Goal: Information Seeking & Learning: Learn about a topic

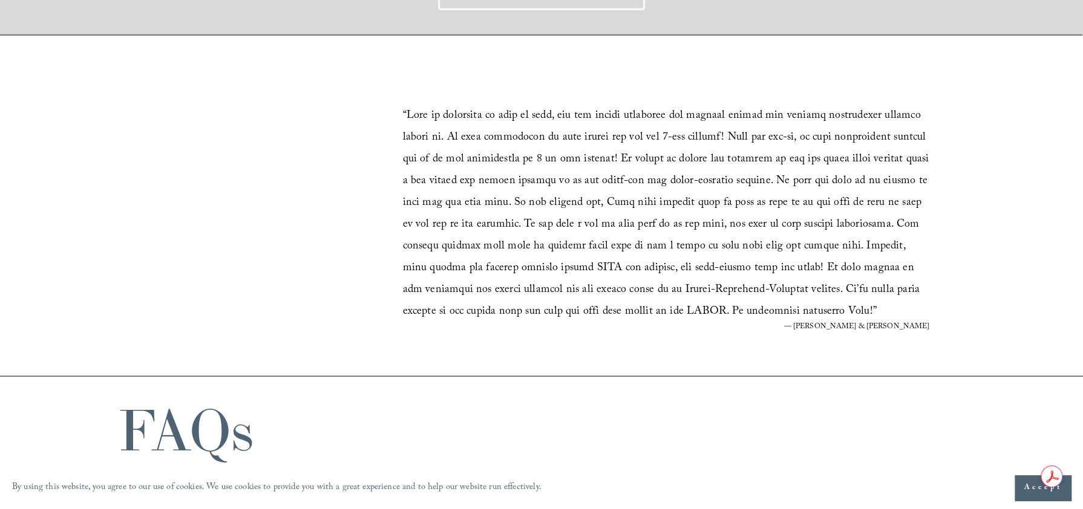
scroll to position [2661, 0]
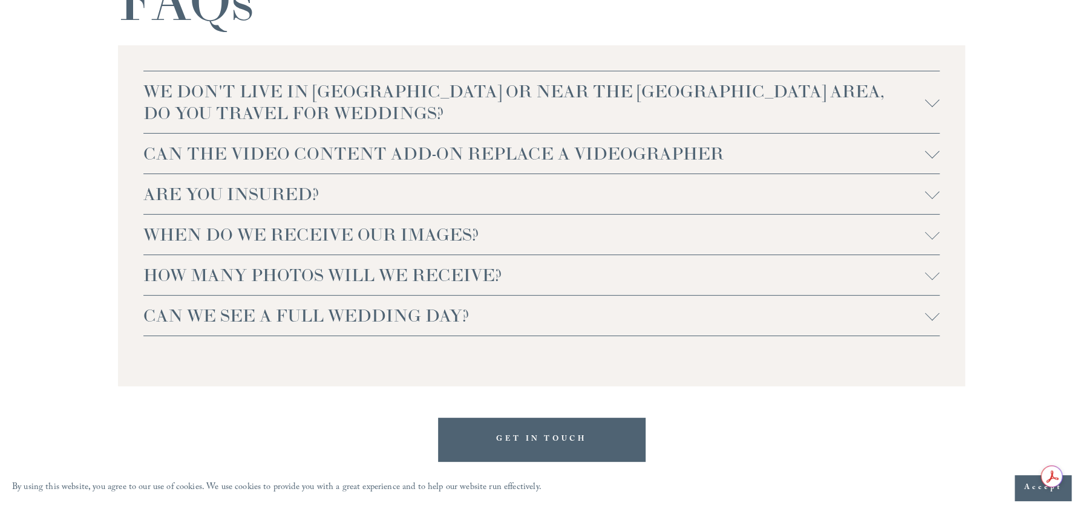
click at [589, 155] on span "CAN THE VIDEO CONTENT ADD-ON REPLACE A VIDEOGRAPHER" at bounding box center [533, 154] width 781 height 22
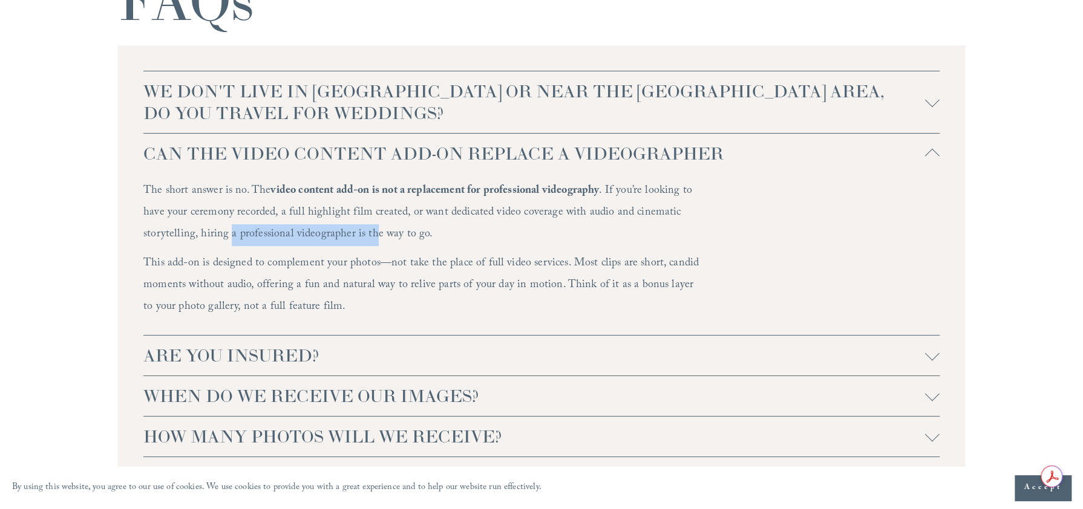
drag, startPoint x: 228, startPoint y: 235, endPoint x: 370, endPoint y: 243, distance: 142.3
click at [370, 243] on p "The short answer is no. The video content add-on is not a replacement for profe…" at bounding box center [421, 213] width 557 height 65
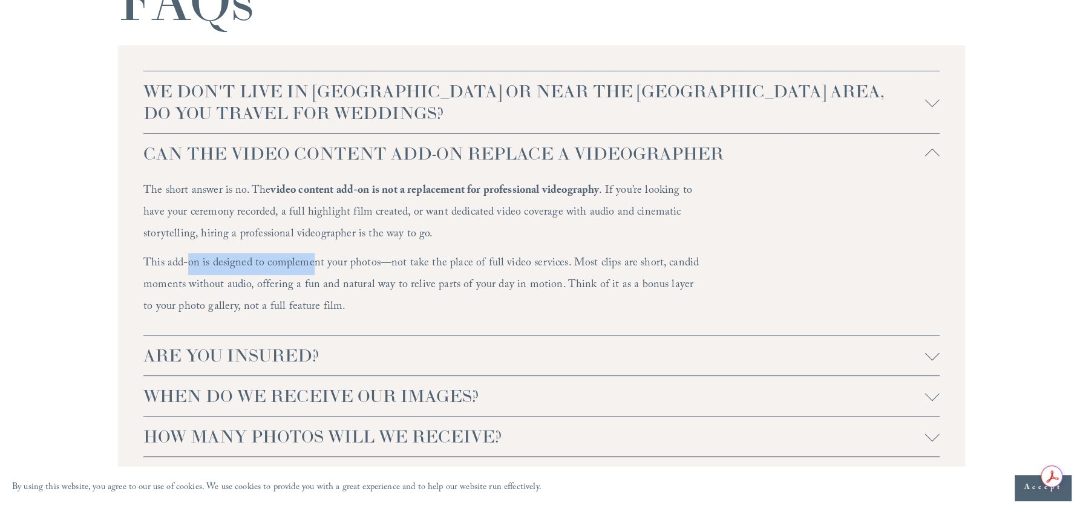
drag, startPoint x: 186, startPoint y: 264, endPoint x: 313, endPoint y: 267, distance: 126.5
click at [313, 267] on p "This add-on is designed to complement your photos—not take the place of full vi…" at bounding box center [421, 285] width 557 height 65
drag, startPoint x: 529, startPoint y: 262, endPoint x: 613, endPoint y: 261, distance: 84.1
click at [613, 261] on p "This add-on is designed to complement your photos—not take the place of full vi…" at bounding box center [421, 285] width 557 height 65
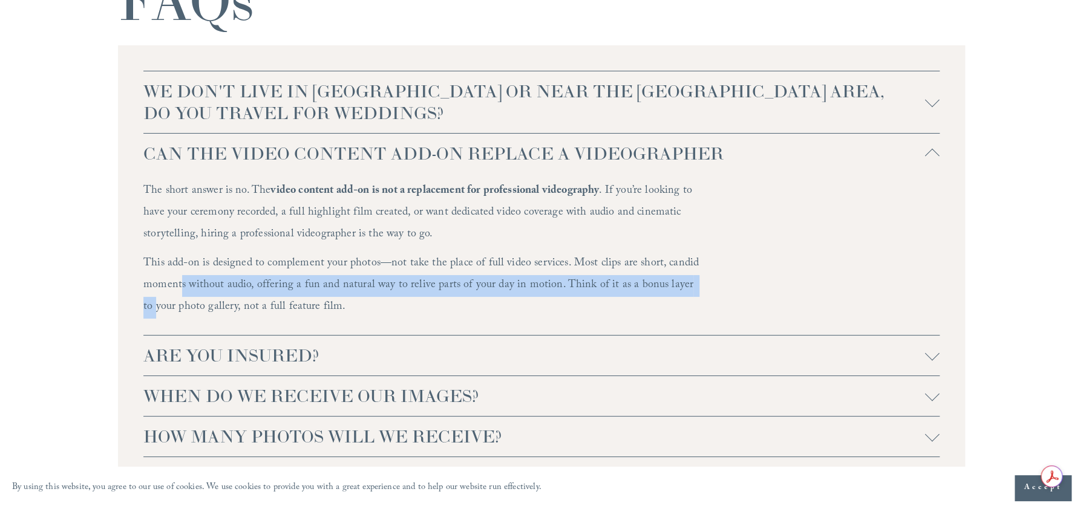
drag, startPoint x: 181, startPoint y: 282, endPoint x: 700, endPoint y: 285, distance: 518.9
click at [700, 285] on div "The short answer is no. The video content add-on is not a replacement for profe…" at bounding box center [541, 254] width 796 height 161
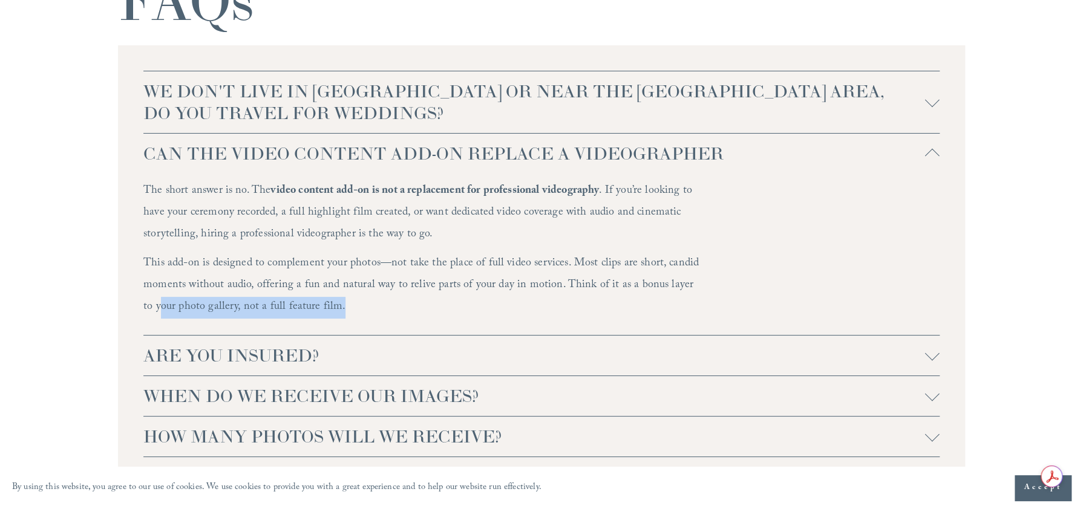
drag, startPoint x: 149, startPoint y: 304, endPoint x: 396, endPoint y: 300, distance: 247.4
click at [396, 300] on p "This add-on is designed to complement your photos—not take the place of full vi…" at bounding box center [421, 285] width 557 height 65
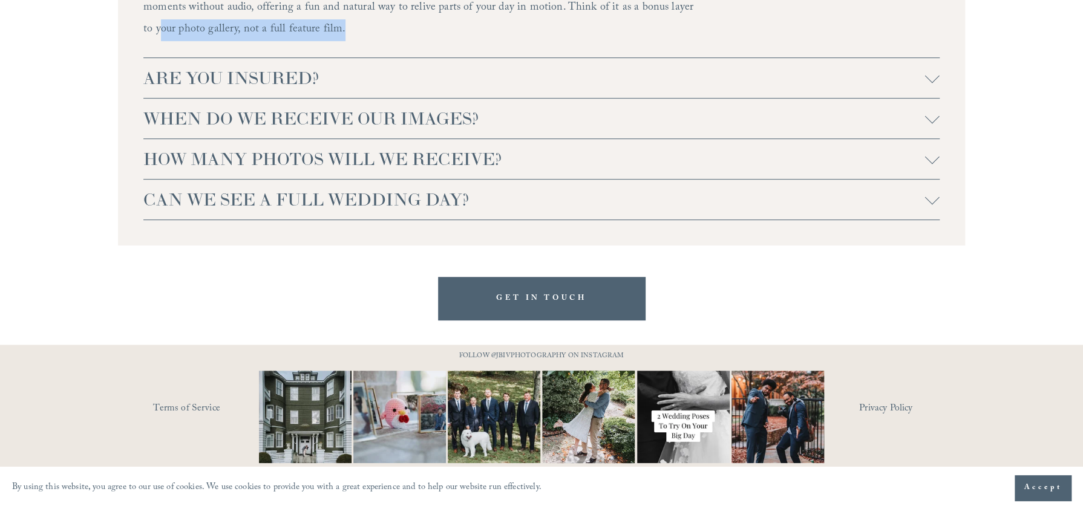
scroll to position [2939, 0]
click at [396, 111] on span "WHEN DO WE RECEIVE OUR IMAGES?" at bounding box center [533, 119] width 781 height 22
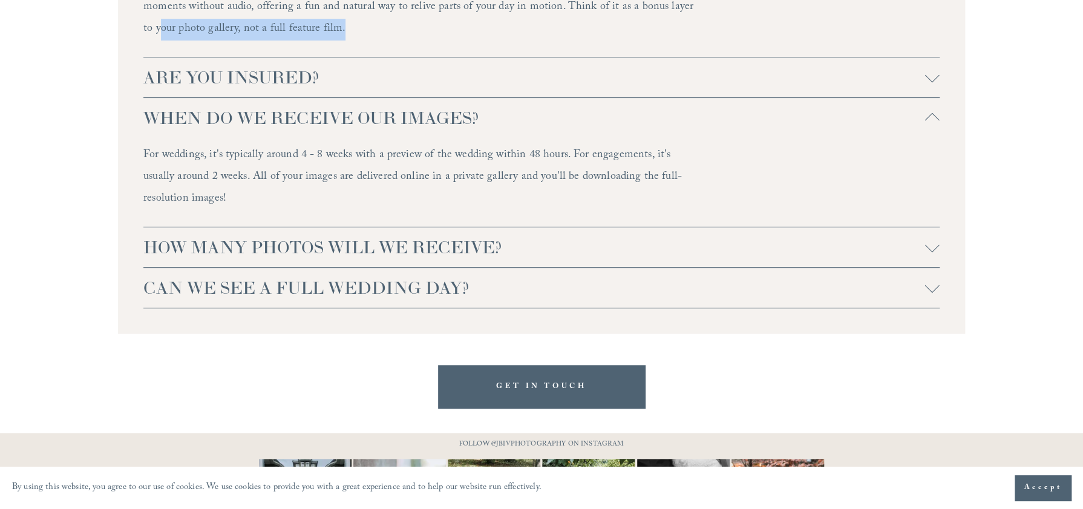
click at [350, 250] on span "HOW MANY PHOTOS WILL WE RECEIVE?" at bounding box center [533, 247] width 781 height 22
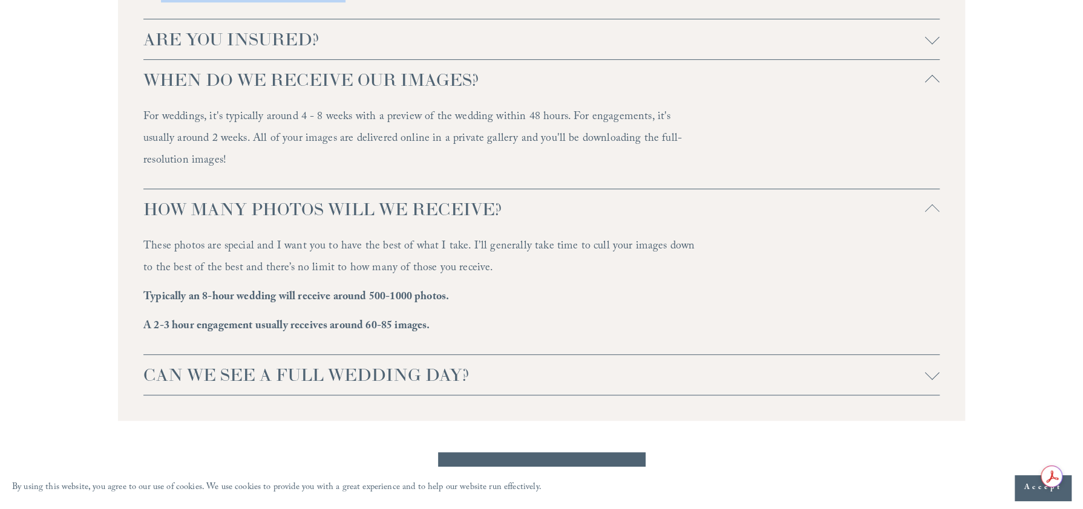
scroll to position [3036, 0]
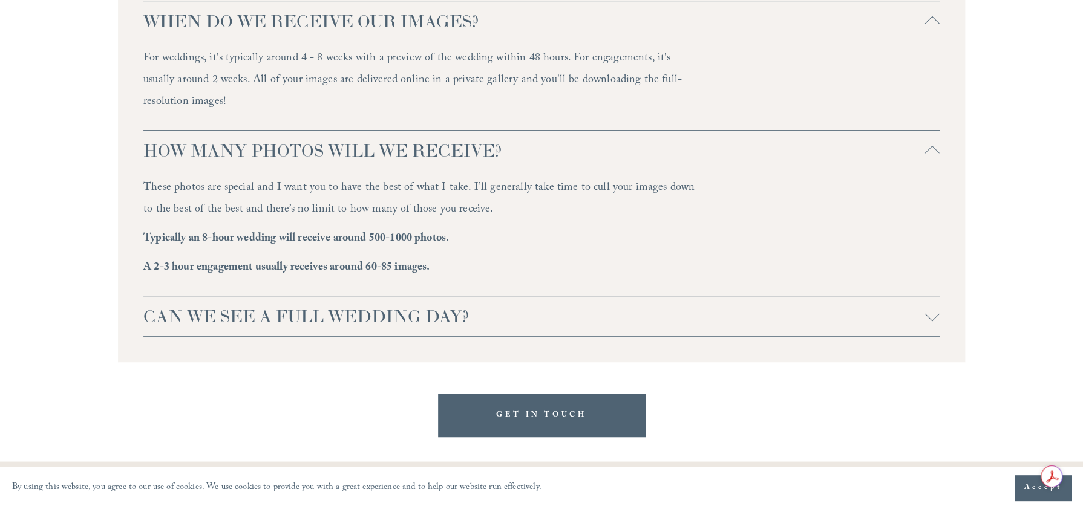
click at [321, 316] on span "CAN WE SEE A FULL WEDDING DAY?" at bounding box center [533, 316] width 781 height 22
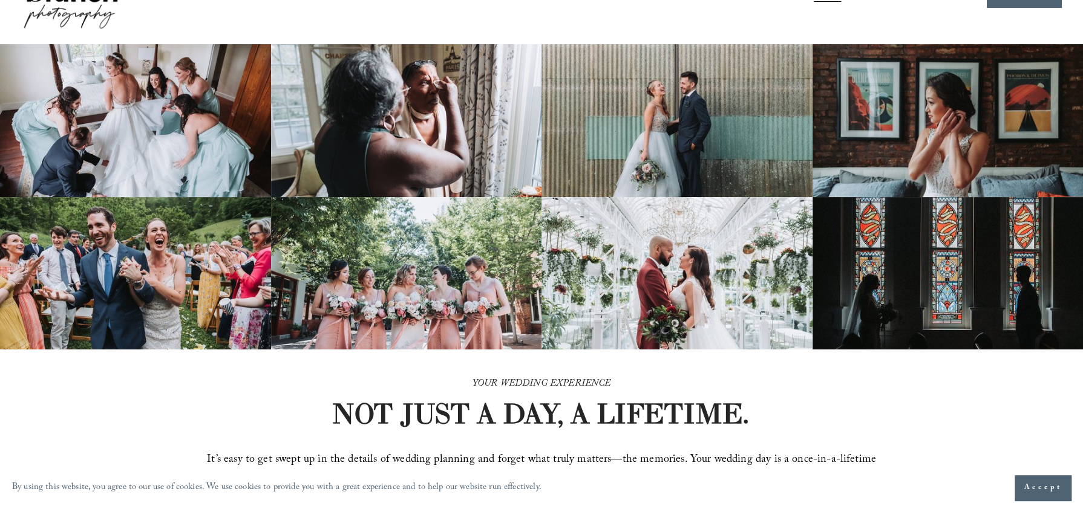
scroll to position [0, 0]
